Goal: Transaction & Acquisition: Purchase product/service

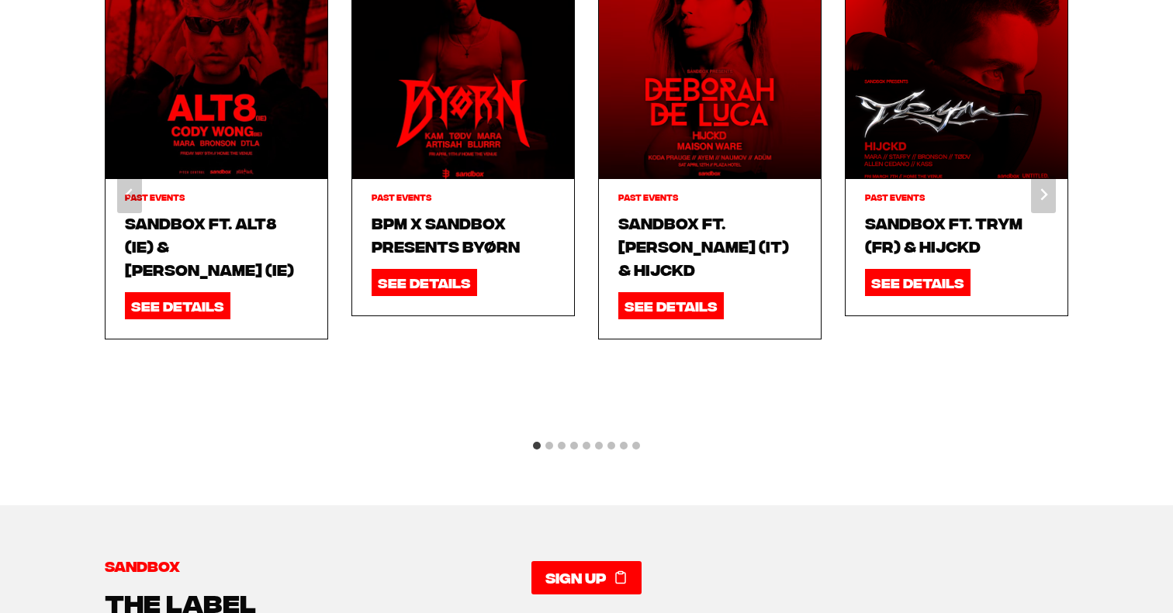
scroll to position [1886, 0]
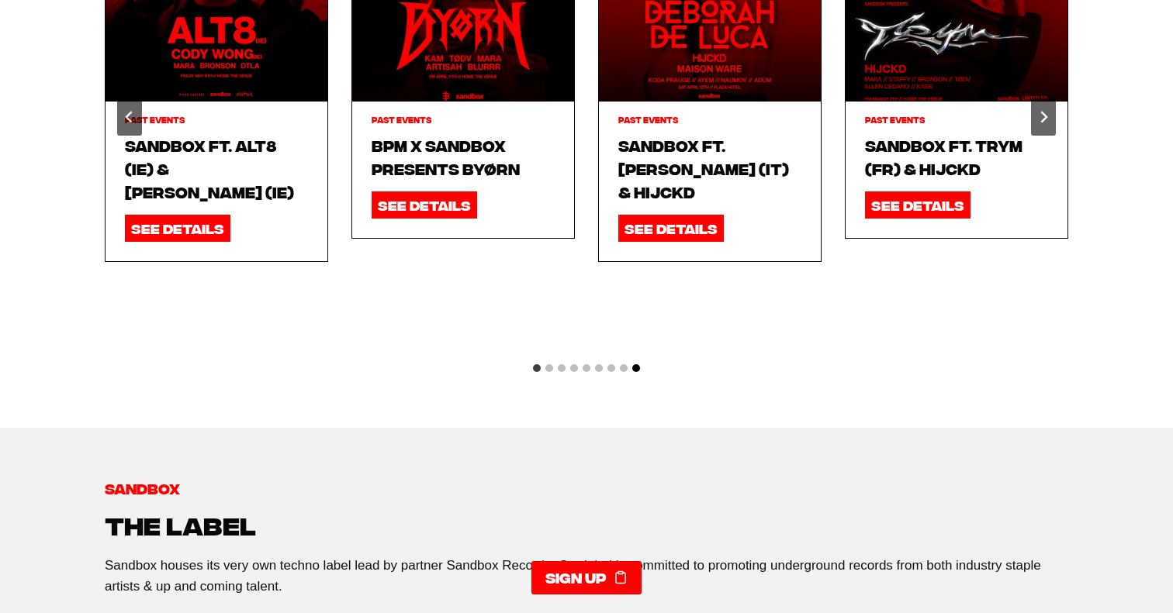
click at [637, 365] on button "Go to slide 9" at bounding box center [636, 369] width 8 height 8
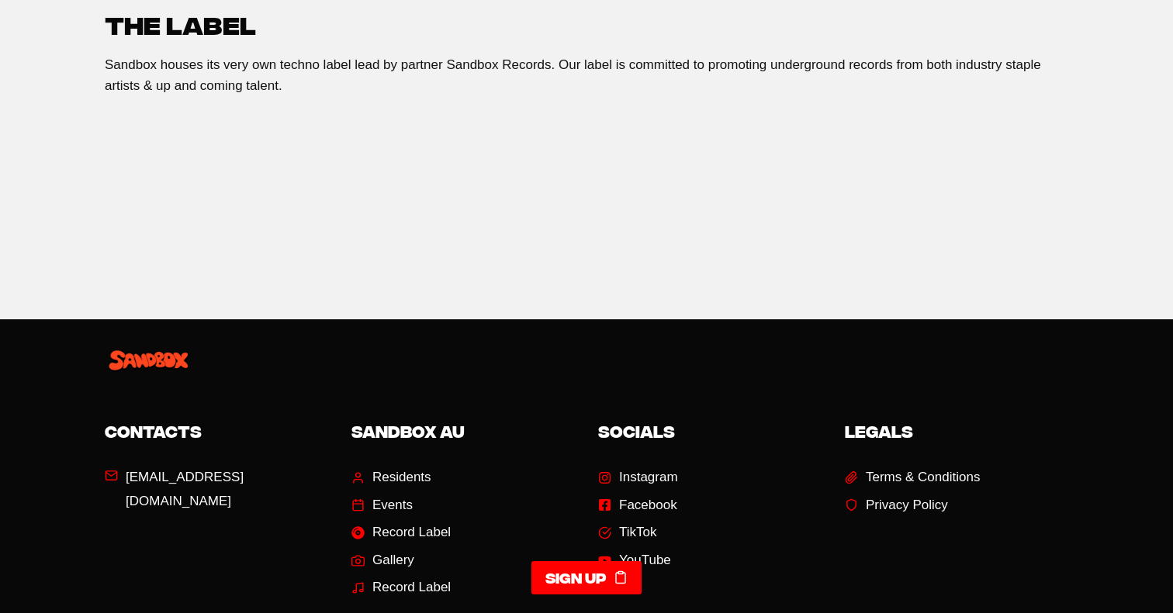
scroll to position [2510, 0]
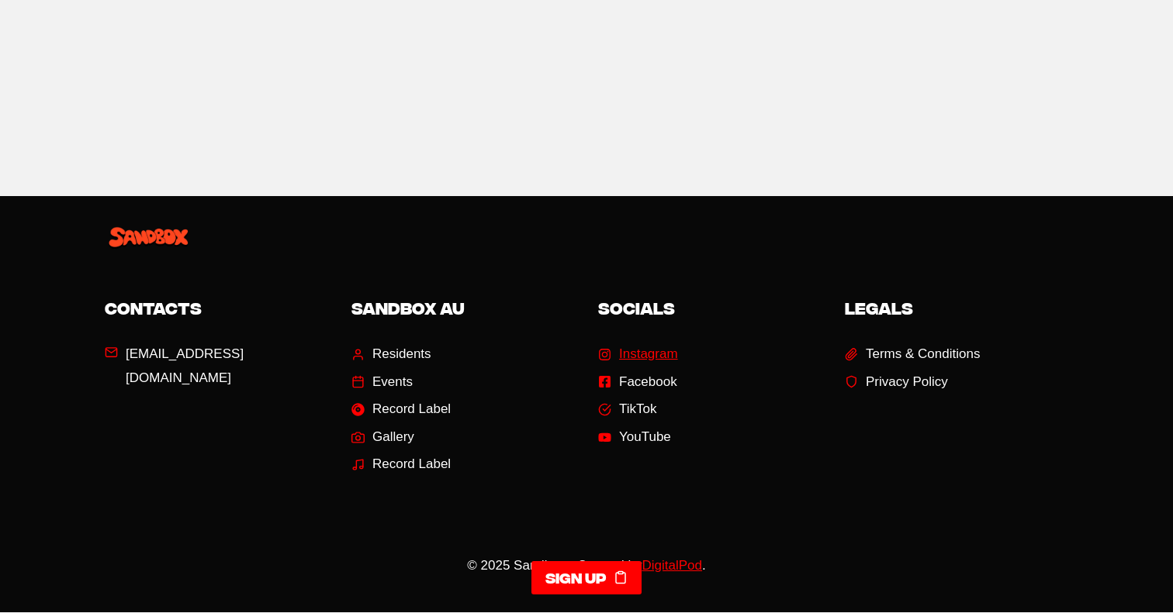
click at [648, 343] on span "Instagram" at bounding box center [648, 355] width 59 height 24
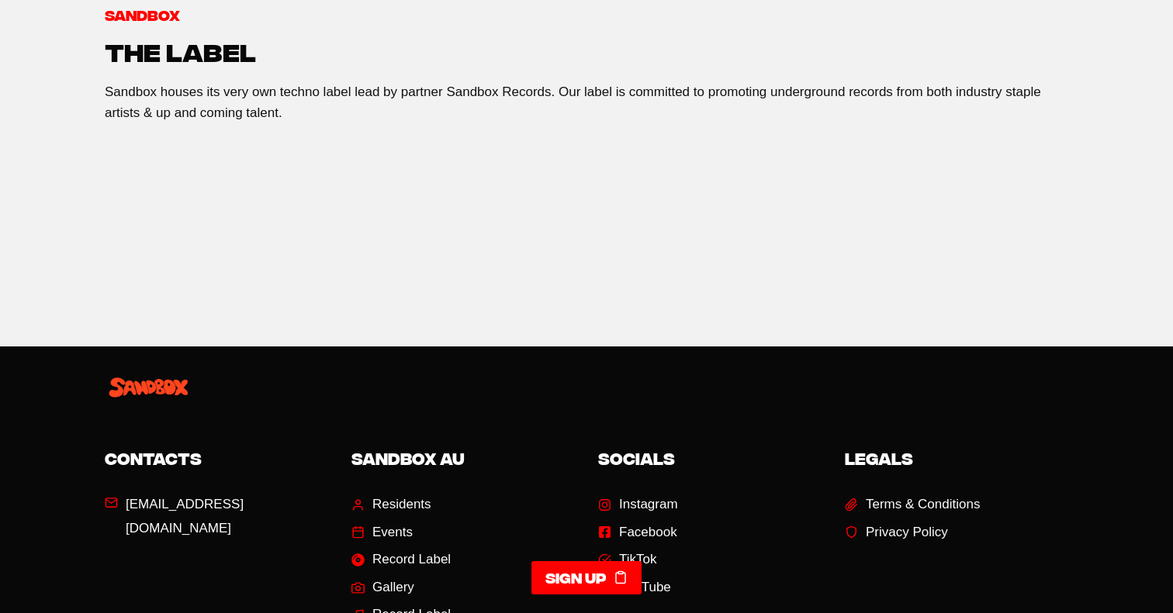
scroll to position [2510, 0]
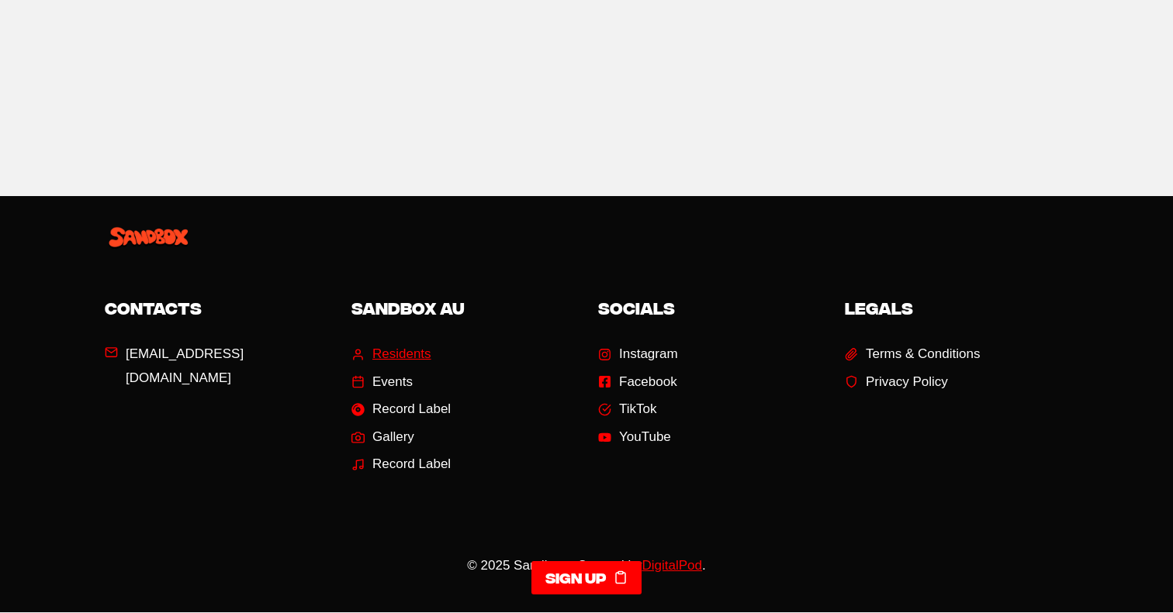
click at [413, 343] on span "Residents" at bounding box center [401, 355] width 59 height 24
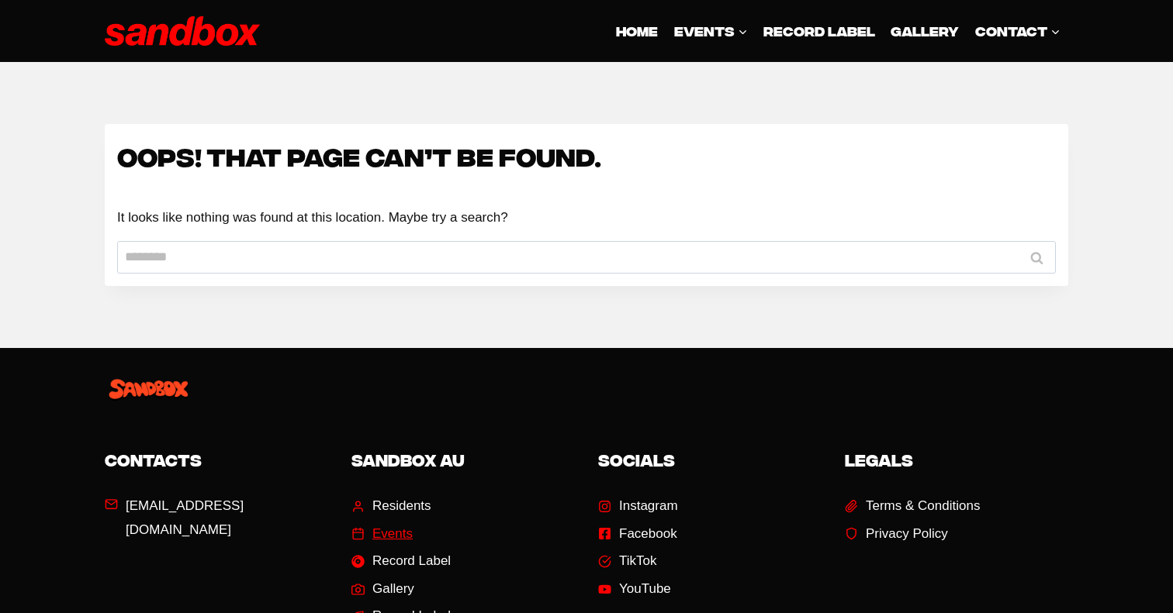
click at [387, 532] on span "Events" at bounding box center [392, 535] width 40 height 24
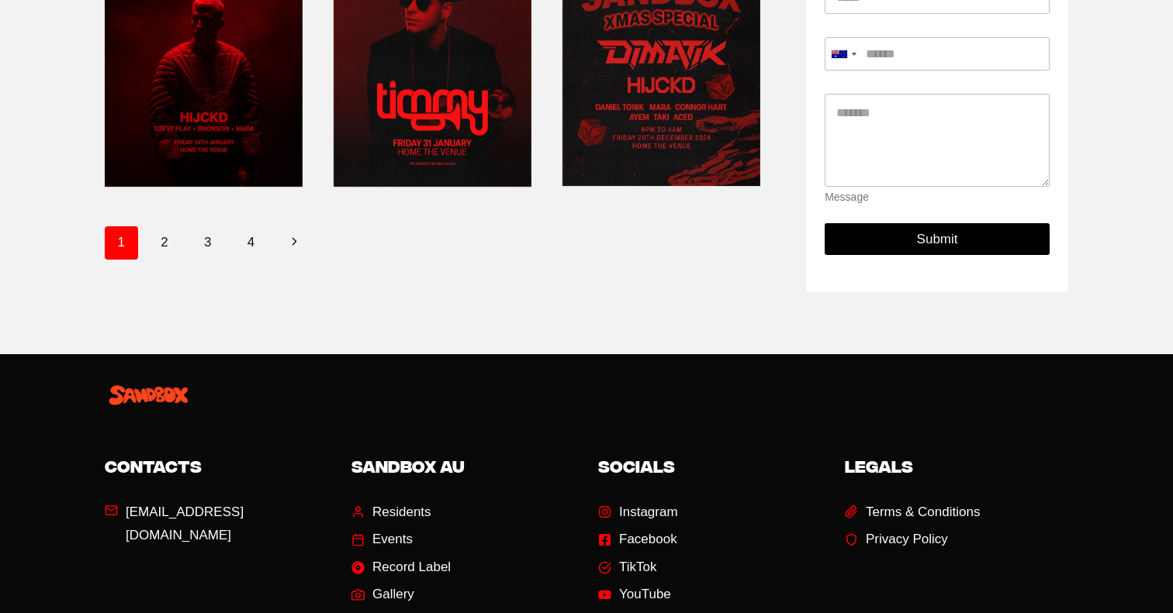
scroll to position [839, 0]
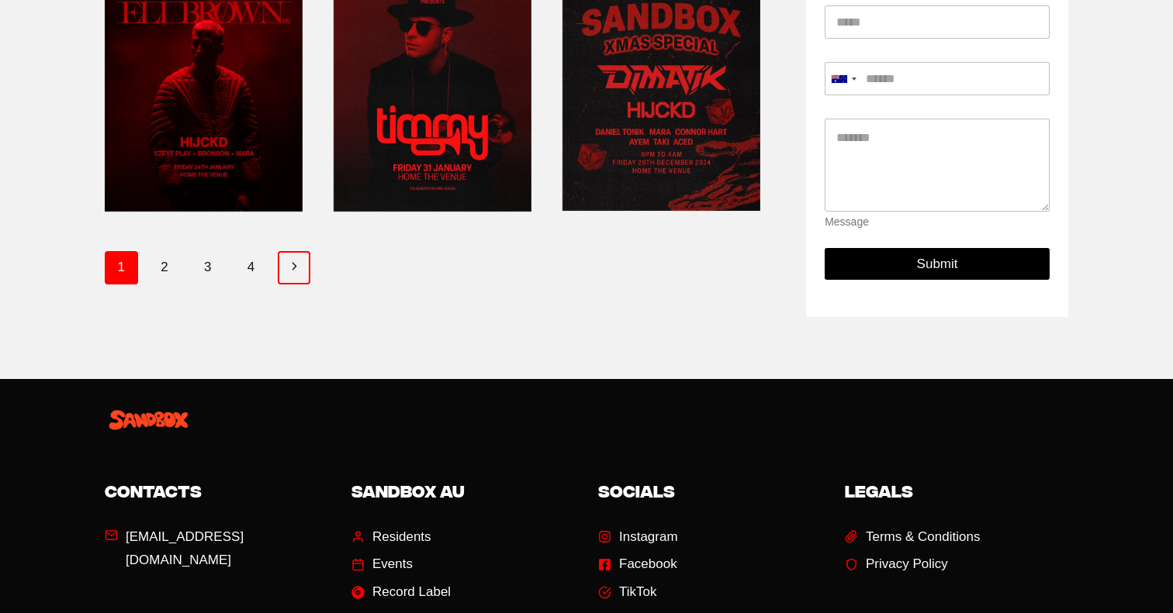
click at [295, 267] on icon "Next" at bounding box center [294, 266] width 13 height 13
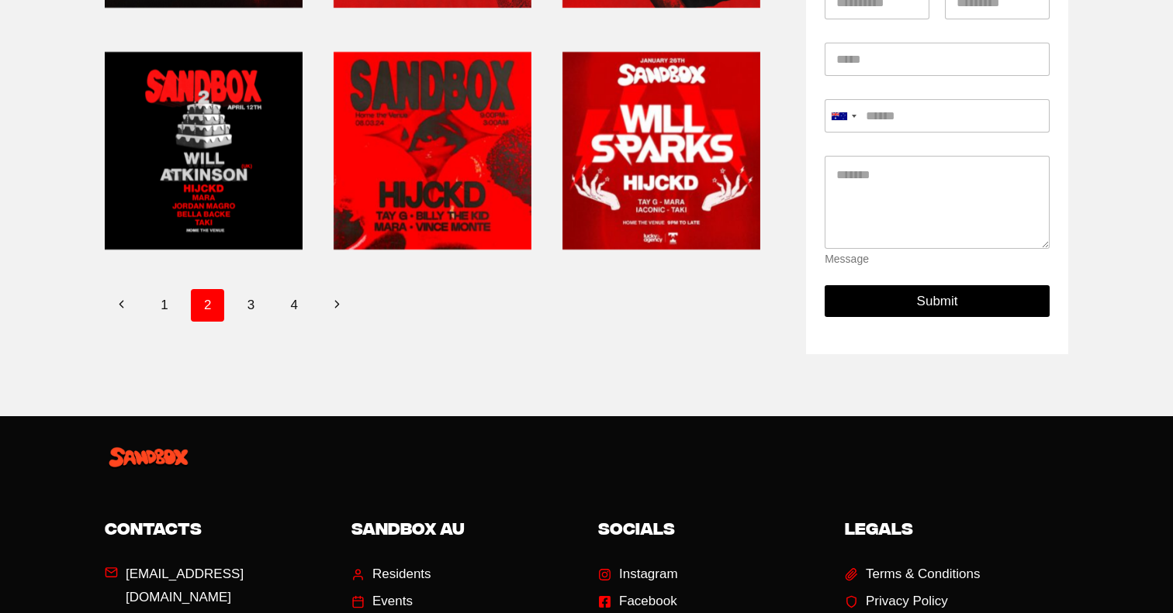
scroll to position [727, 0]
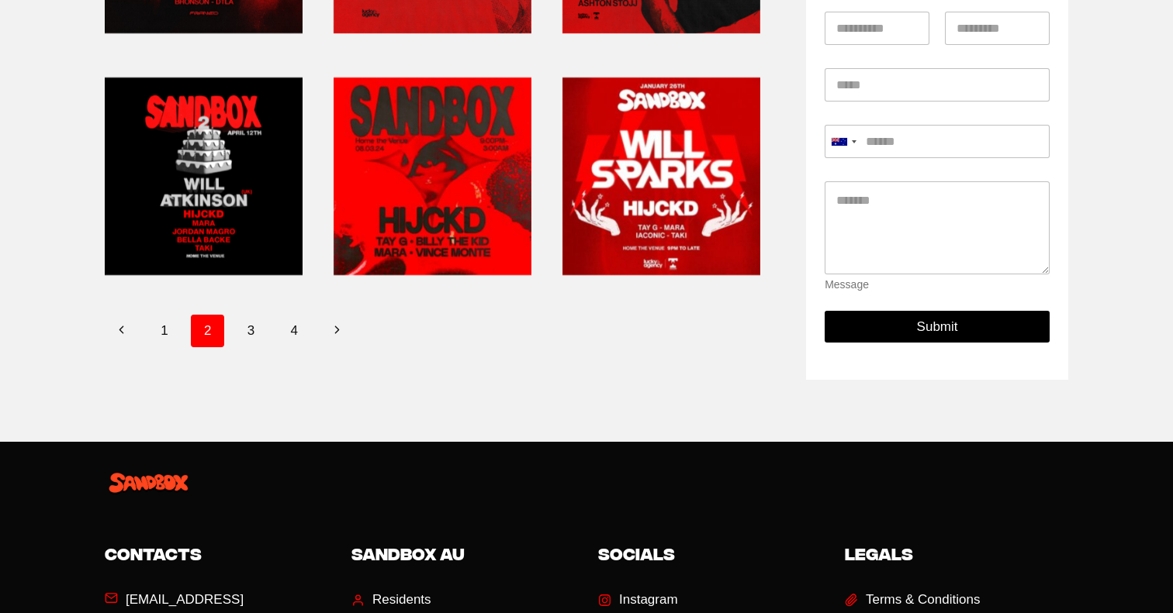
click at [693, 169] on link at bounding box center [661, 176] width 198 height 211
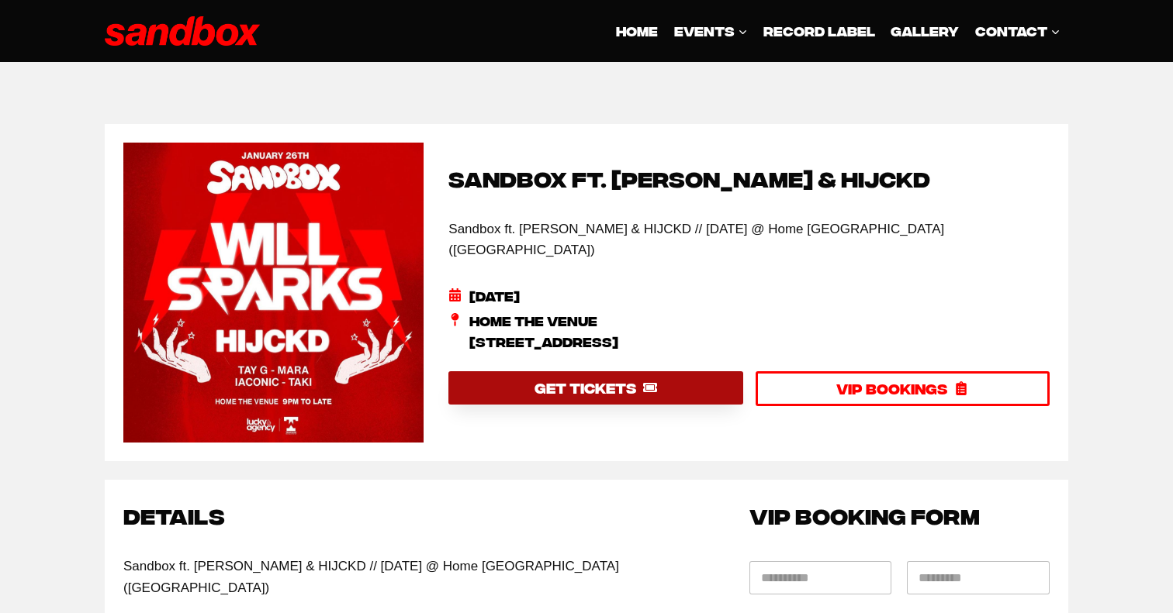
click at [492, 371] on link "GET TICKETS" at bounding box center [595, 387] width 294 height 33
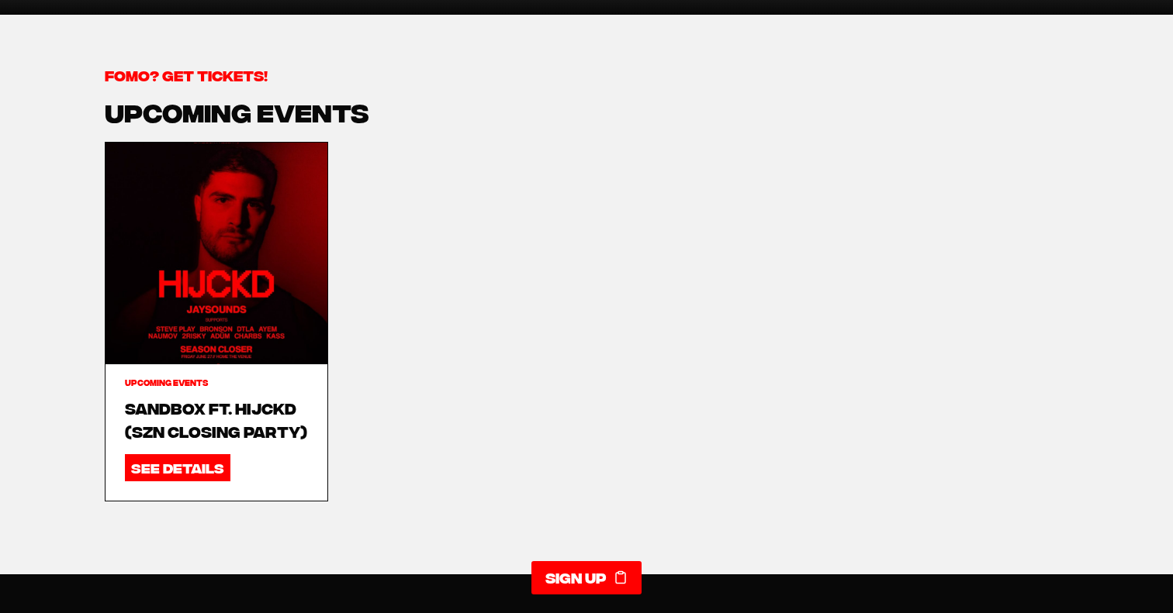
scroll to position [614, 0]
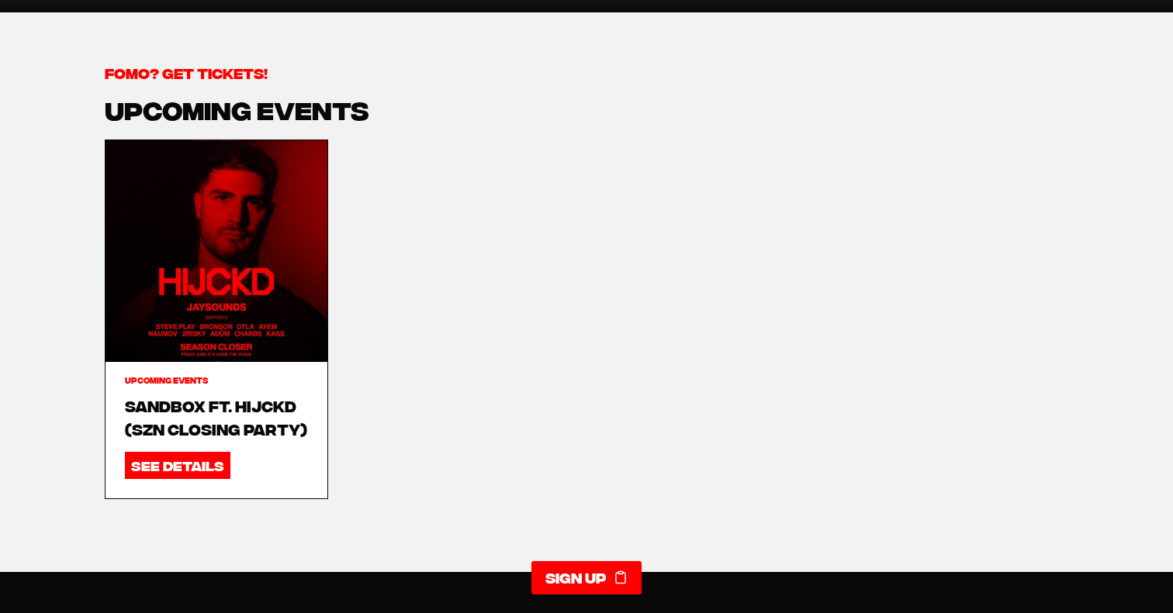
click at [275, 219] on img "Read More Sandbox ft. HIJCKD (SZN CLOSING PARTY)" at bounding box center [216, 251] width 222 height 222
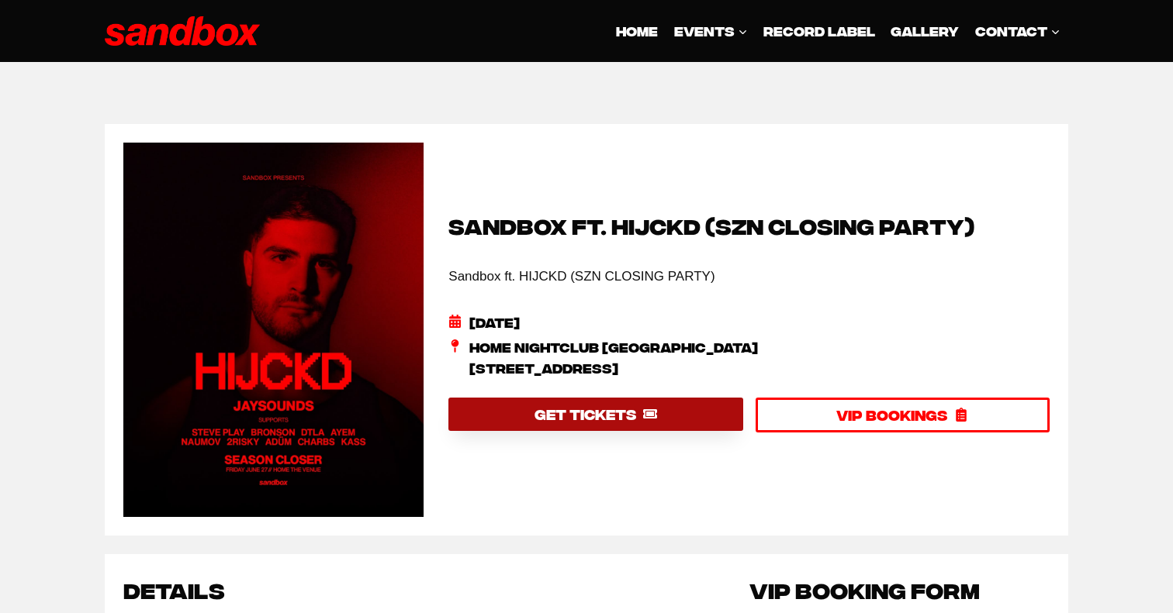
click at [648, 415] on icon at bounding box center [650, 413] width 14 height 9
